Goal: Task Accomplishment & Management: Complete application form

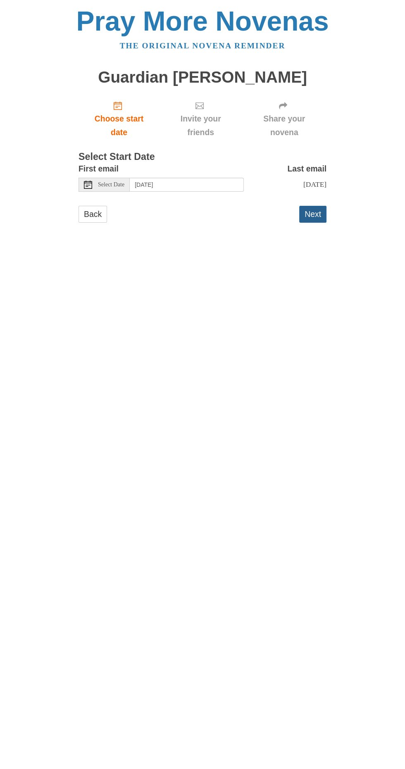
click at [324, 206] on button "Next" at bounding box center [312, 214] width 27 height 17
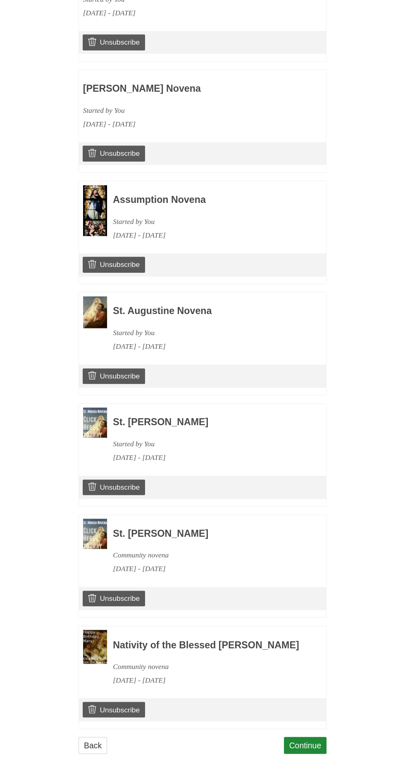
scroll to position [455, 0]
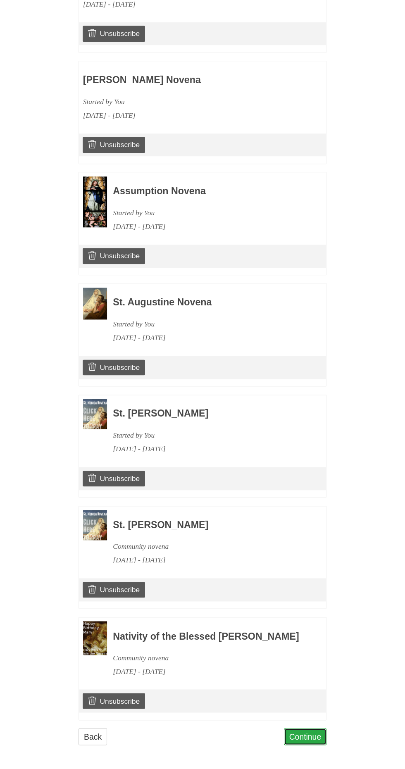
click at [322, 743] on link "Continue" at bounding box center [305, 736] width 43 height 17
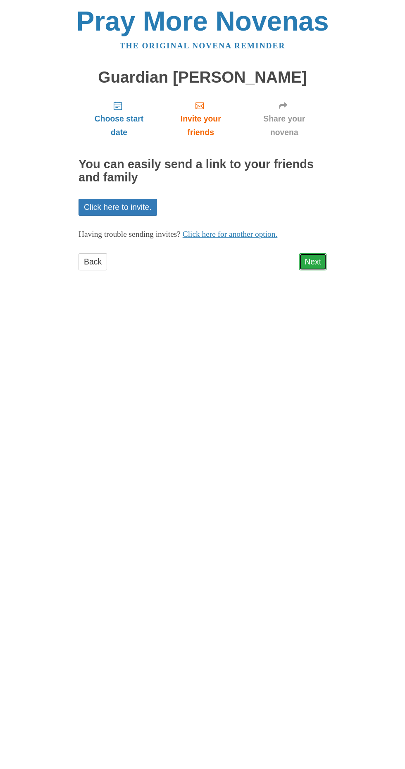
click at [315, 253] on link "Next" at bounding box center [312, 261] width 27 height 17
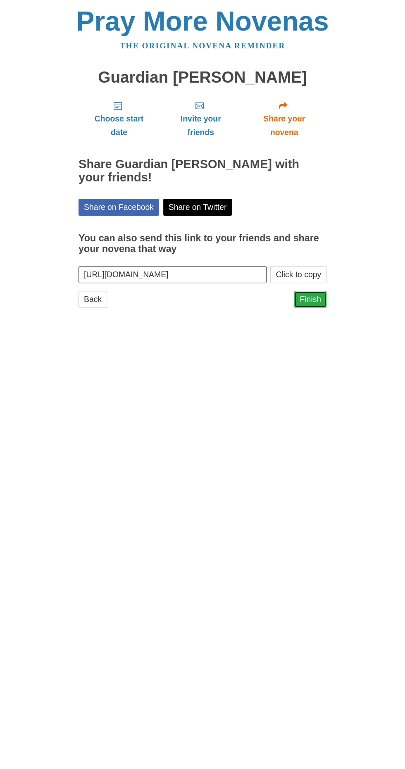
click at [316, 291] on link "Finish" at bounding box center [310, 299] width 32 height 17
